Goal: Information Seeking & Learning: Learn about a topic

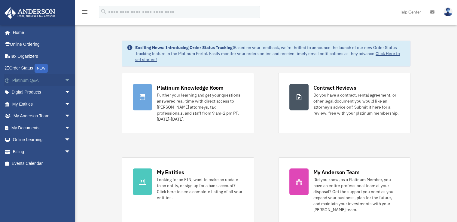
click at [26, 80] on link "Platinum Q&A arrow_drop_down" at bounding box center [41, 80] width 75 height 12
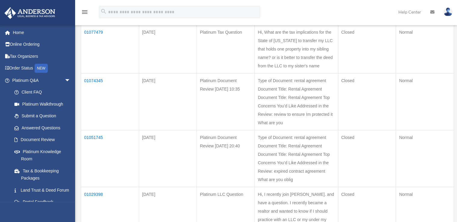
scroll to position [161, 0]
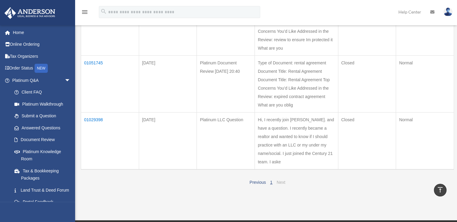
click at [280, 185] on link "Next" at bounding box center [281, 182] width 9 height 5
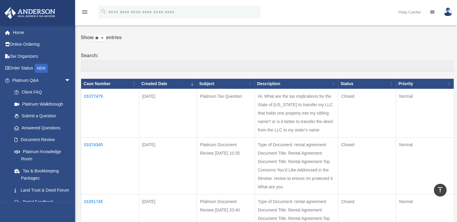
scroll to position [0, 0]
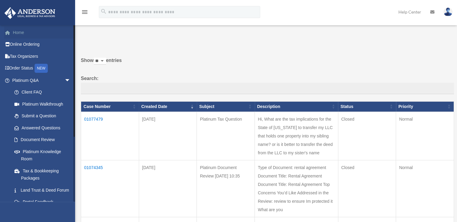
click at [18, 34] on link "Home" at bounding box center [41, 32] width 75 height 12
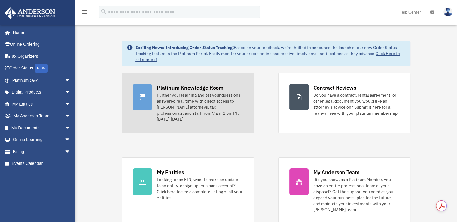
click at [182, 103] on div "Further your learning and get your questions answered real-time with direct acc…" at bounding box center [200, 107] width 86 height 30
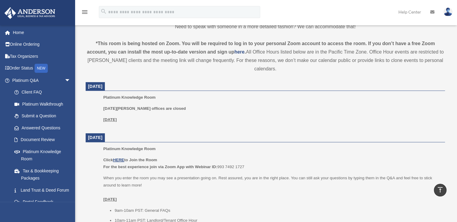
scroll to position [181, 0]
